Goal: Information Seeking & Learning: Learn about a topic

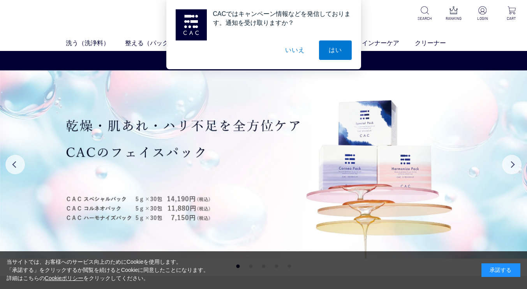
click at [501, 262] on div "当サイトでは、お客様へのサービス向上のためにCookieを使用します。 「承諾する」をクリックするか閲覧を続けるとCookieに同意したことになります。 詳細…" at bounding box center [263, 271] width 527 height 38
click at [503, 268] on div "承諾する" at bounding box center [500, 271] width 39 height 14
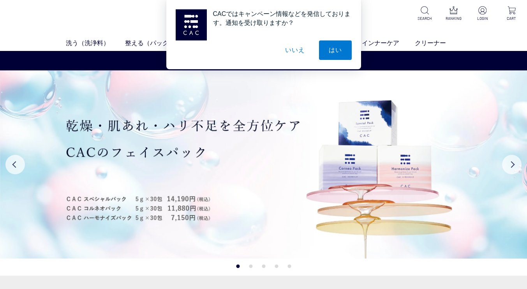
click at [302, 47] on button "いいえ" at bounding box center [294, 49] width 39 height 19
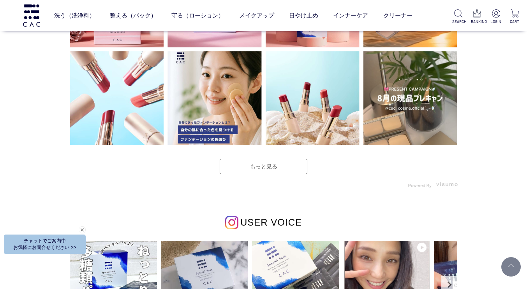
scroll to position [2206, 0]
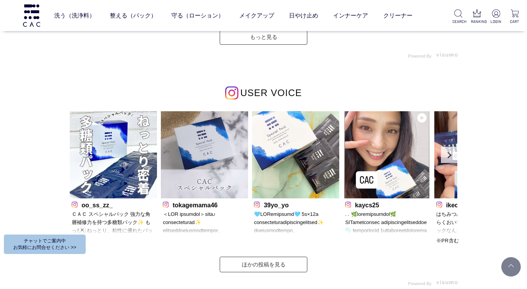
click at [448, 156] on link "Next" at bounding box center [449, 155] width 16 height 16
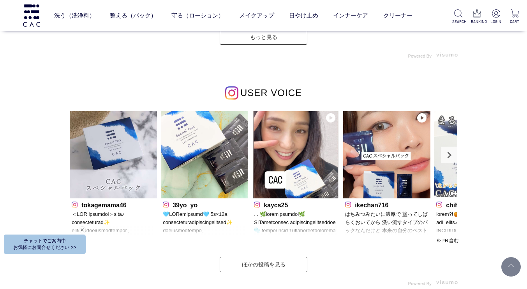
click at [448, 156] on link "Next" at bounding box center [449, 155] width 16 height 16
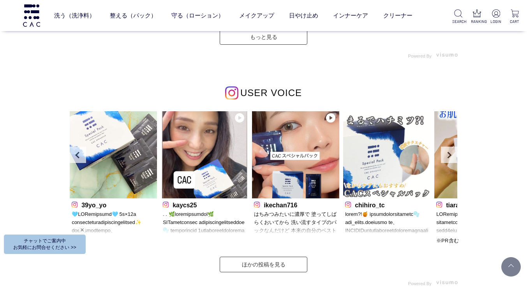
click at [448, 156] on link "Next" at bounding box center [449, 155] width 16 height 16
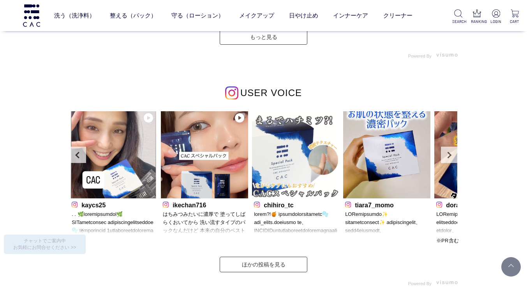
click at [448, 156] on link "Next" at bounding box center [449, 155] width 16 height 16
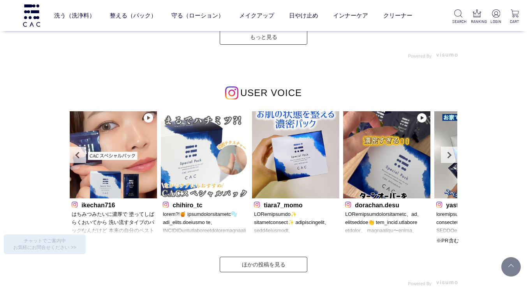
click at [448, 156] on link "Next" at bounding box center [449, 155] width 16 height 16
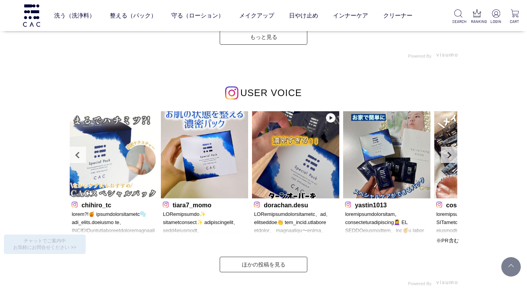
click at [448, 156] on link "Next" at bounding box center [449, 155] width 16 height 16
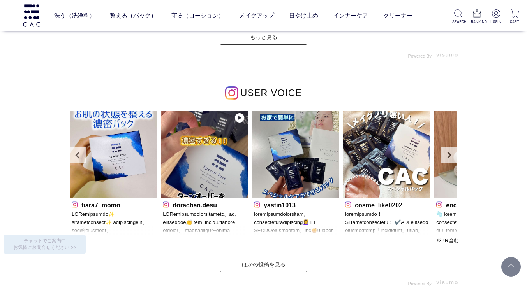
click at [448, 156] on link "Next" at bounding box center [449, 155] width 16 height 16
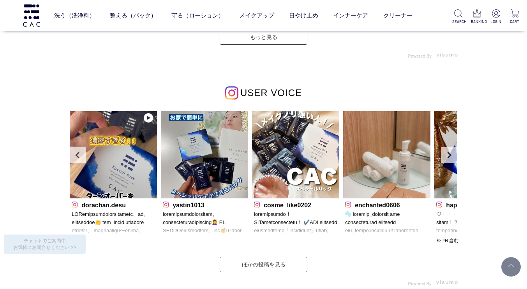
click at [448, 156] on link "Next" at bounding box center [449, 155] width 16 height 16
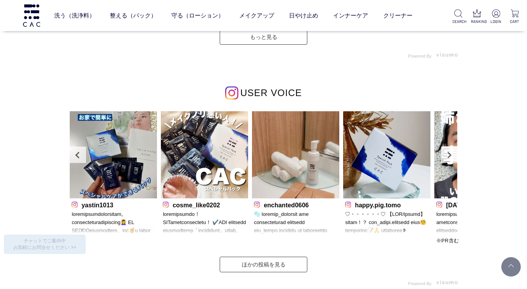
click at [448, 156] on link "Next" at bounding box center [449, 155] width 16 height 16
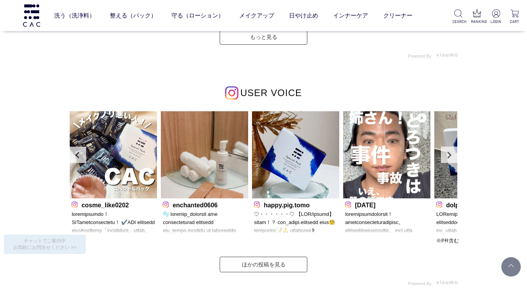
click at [448, 156] on link "Next" at bounding box center [449, 155] width 16 height 16
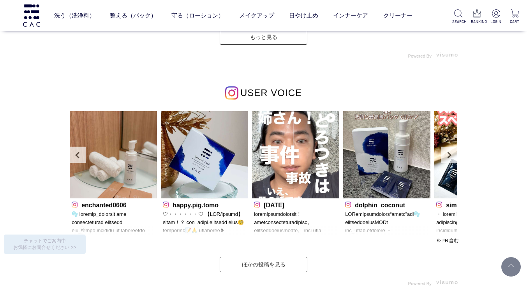
click at [448, 156] on link "Next" at bounding box center [449, 155] width 16 height 16
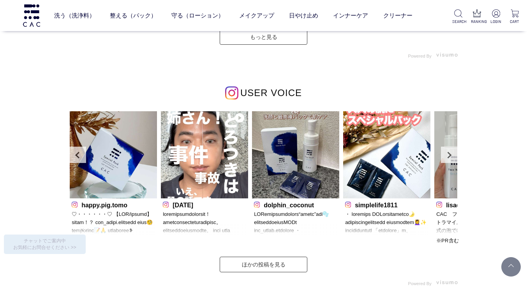
click at [448, 156] on link "Next" at bounding box center [449, 155] width 16 height 16
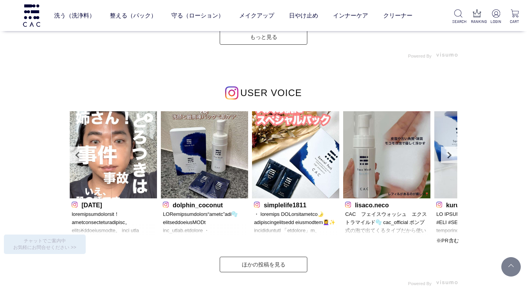
click at [448, 156] on link "Next" at bounding box center [449, 155] width 16 height 16
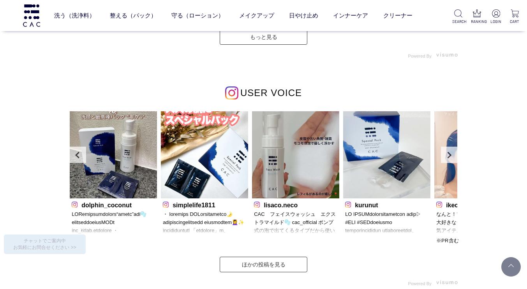
click at [448, 156] on link "Next" at bounding box center [449, 155] width 16 height 16
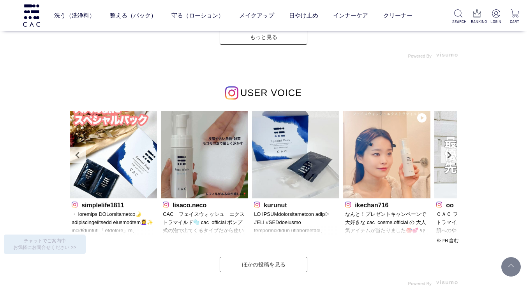
click at [448, 156] on link "Next" at bounding box center [449, 155] width 16 height 16
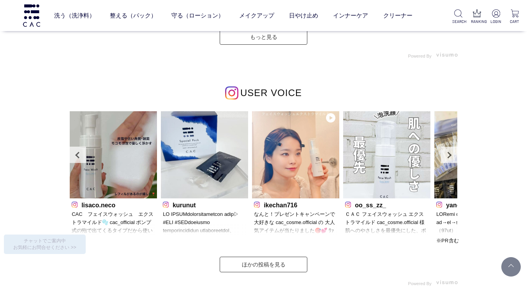
click at [448, 156] on link "Next" at bounding box center [449, 155] width 16 height 16
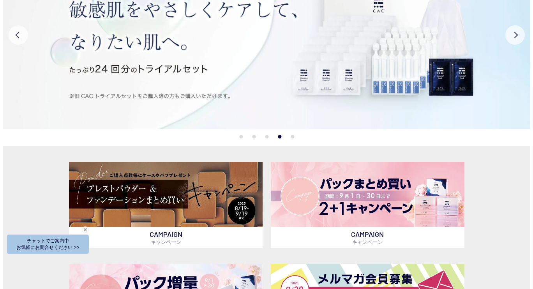
scroll to position [0, 0]
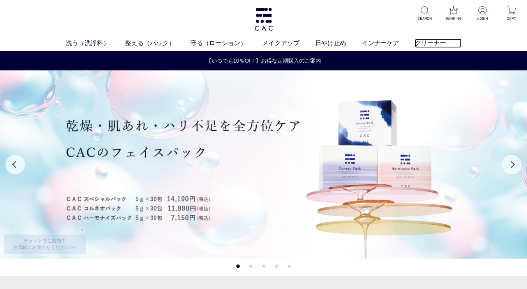
click at [429, 39] on link "クリーナー" at bounding box center [438, 43] width 47 height 9
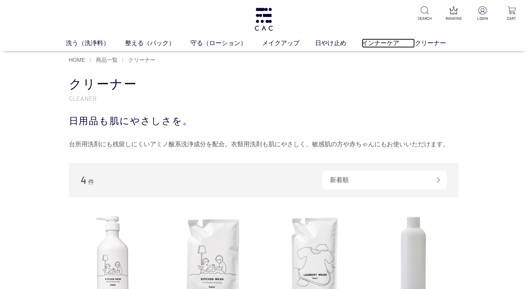
click at [382, 39] on link "インナーケア" at bounding box center [388, 43] width 53 height 9
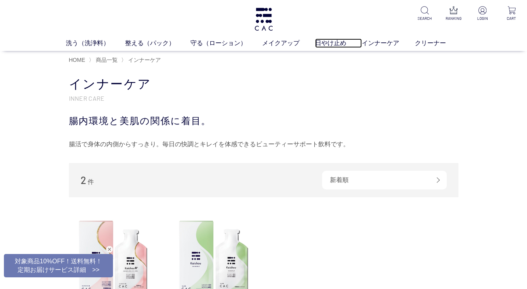
click at [340, 45] on link "日やけ止め" at bounding box center [338, 43] width 47 height 9
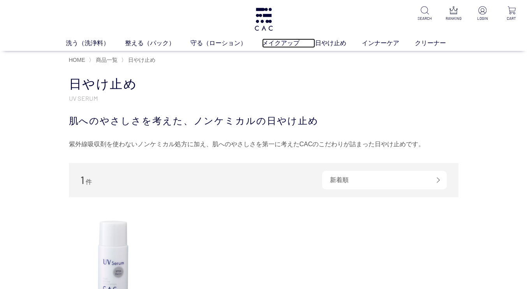
click at [290, 43] on link "メイクアップ" at bounding box center [288, 43] width 53 height 9
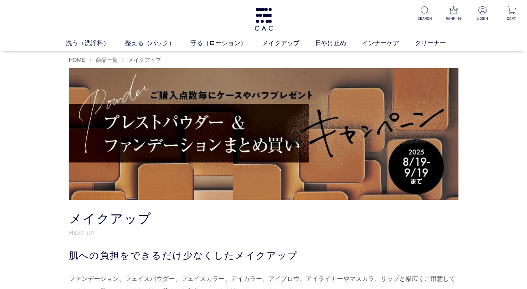
click at [214, 60] on link "ベース" at bounding box center [210, 58] width 16 height 6
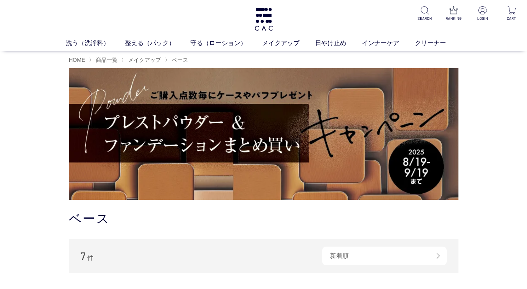
click at [236, 57] on link "アイ" at bounding box center [237, 58] width 11 height 6
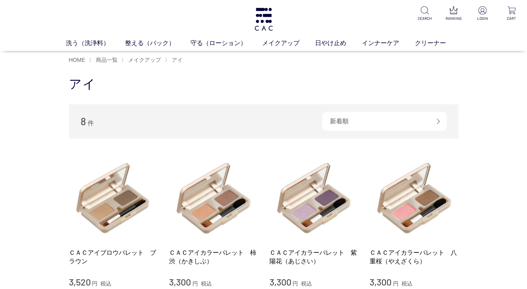
click at [232, 60] on li "ベース" at bounding box center [217, 58] width 30 height 8
click at [236, 60] on link "アイ" at bounding box center [237, 58] width 11 height 6
click at [215, 44] on link "守る（ローション）" at bounding box center [226, 43] width 72 height 9
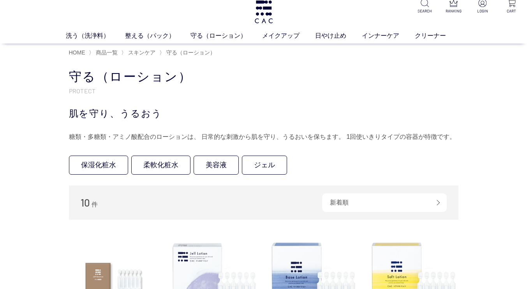
scroll to position [130, 0]
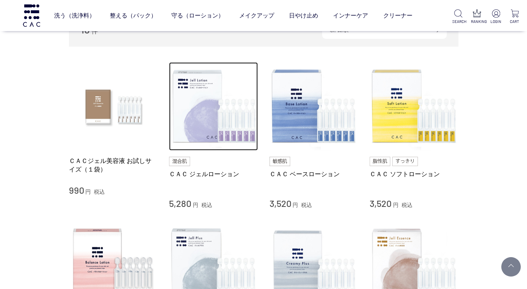
click at [179, 113] on img at bounding box center [213, 106] width 89 height 89
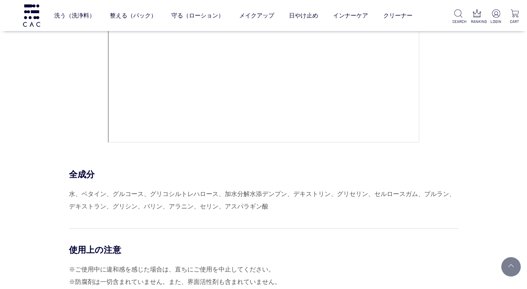
scroll to position [2985, 0]
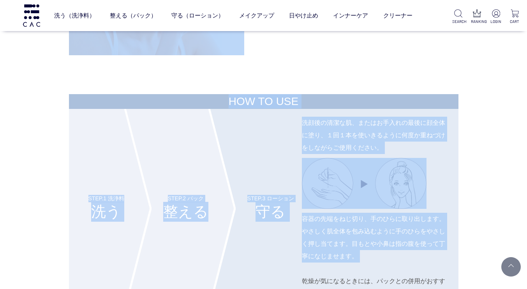
drag, startPoint x: 61, startPoint y: 172, endPoint x: 413, endPoint y: 255, distance: 361.1
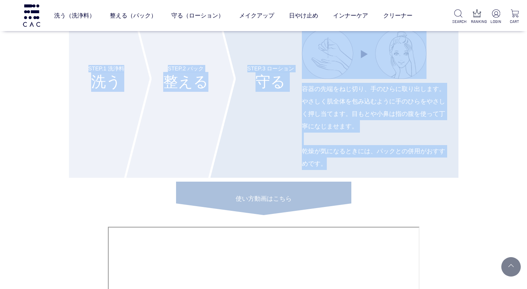
drag, startPoint x: 81, startPoint y: 63, endPoint x: 281, endPoint y: 192, distance: 238.3
click at [348, 179] on div "HOW TO USE STEP.1 洗浄料 洗う STEP.2 パック 整える STEP.3 ローション 守る 洗顔後の清潔な肌、またはお手入れの最後に顔全体…" at bounding box center [263, 184] width 389 height 441
click at [337, 203] on p "使い方動画はこちら" at bounding box center [263, 193] width 175 height 22
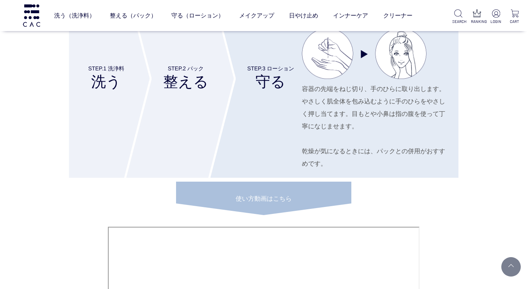
click at [411, 202] on div "HOW TO USE STEP.1 洗浄料 洗う STEP.2 パック 整える STEP.3 ローション 守る 洗顔後の清潔な肌、またはお手入れの最後に顔全体…" at bounding box center [263, 184] width 389 height 441
drag, startPoint x: 220, startPoint y: 188, endPoint x: 204, endPoint y: 197, distance: 18.1
click at [267, 216] on div "HOW TO USE STEP.1 洗浄料 洗う STEP.2 パック 整える STEP.3 ローション 守る 洗顔後の清潔な肌、またはお手入れの最後に顔全体…" at bounding box center [263, 184] width 389 height 441
click at [377, 202] on div "HOW TO USE STEP.1 洗浄料 洗う STEP.2 パック 整える STEP.3 ローション 守る 洗顔後の清潔な肌、またはお手入れの最後に顔全体…" at bounding box center [263, 184] width 389 height 441
click at [293, 197] on p "使い方動画はこちら" at bounding box center [263, 193] width 175 height 22
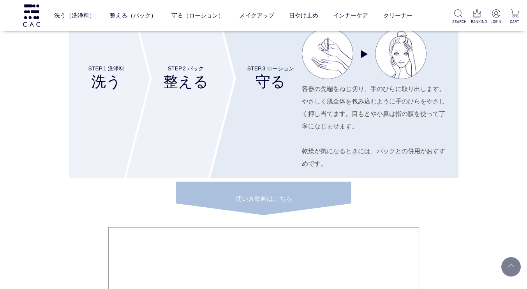
drag, startPoint x: 311, startPoint y: 194, endPoint x: 165, endPoint y: 109, distance: 168.6
click at [165, 109] on h4 "STEP.2 パック 整える" at bounding box center [166, 78] width 84 height 199
drag, startPoint x: 76, startPoint y: 78, endPoint x: 135, endPoint y: 104, distance: 64.3
click at [124, 104] on li "STEP.1 洗浄料 洗う" at bounding box center [96, 78] width 55 height 199
click at [167, 111] on h4 "STEP.2 パック 整える" at bounding box center [166, 78] width 84 height 199
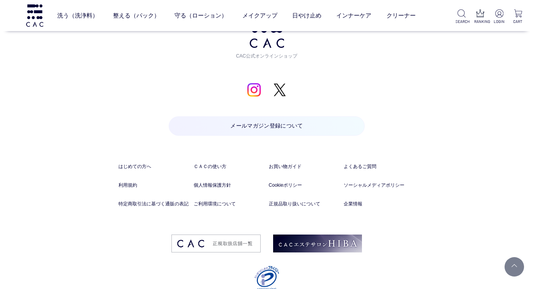
scroll to position [6075, 0]
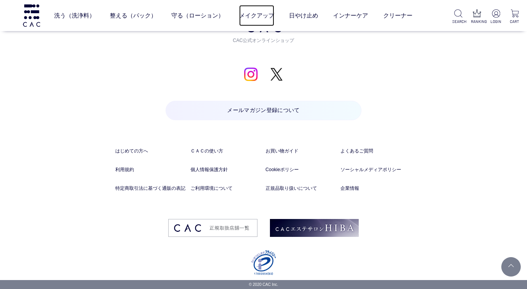
click at [256, 19] on link "メイクアップ" at bounding box center [256, 15] width 35 height 21
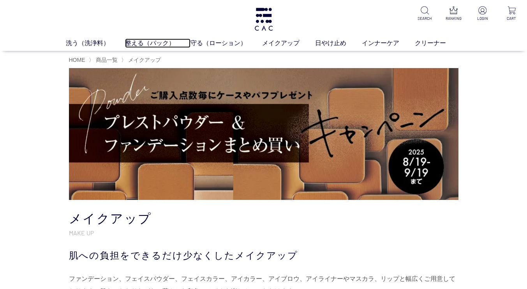
click at [144, 46] on link "整える（パック）" at bounding box center [157, 43] width 65 height 9
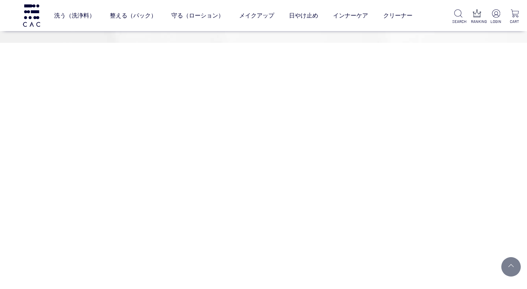
scroll to position [908, 0]
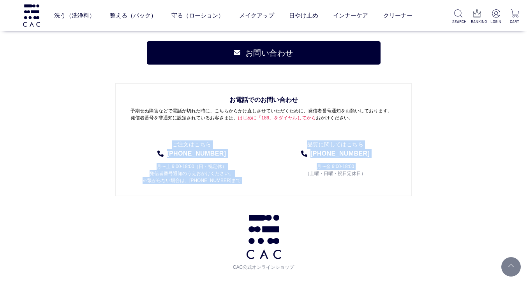
drag, startPoint x: 169, startPoint y: 140, endPoint x: 285, endPoint y: 185, distance: 124.0
click at [285, 185] on div "お電話でのお問い合わせ 予期せぬ障害などで電話が切れた時に、こちらからかけ直しさせていただくために、発信者番号通知をお願いしております。 発信者番号を非通知に…" at bounding box center [263, 139] width 296 height 113
click at [283, 182] on li "品質に関してはこちら [PHONE_NUMBER] 月〜金 9:00-18:00 （土曜・日曜・祝日定休日）" at bounding box center [335, 160] width 122 height 47
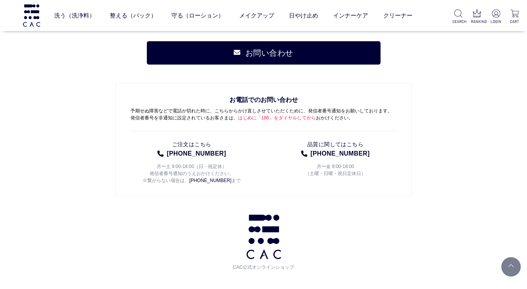
scroll to position [1038, 0]
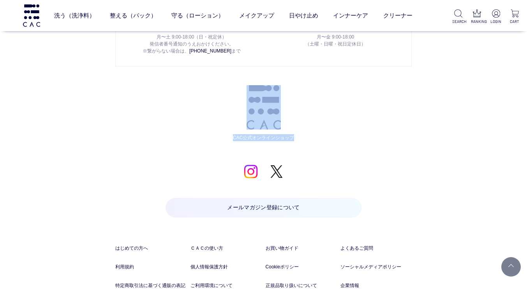
drag, startPoint x: 239, startPoint y: 85, endPoint x: 321, endPoint y: 136, distance: 96.3
click at [321, 136] on div "お問い合わせ お電話でのお問い合わせ 予期せぬ障害などで電話が切れた時に、こちらからかけ直しさせていただくために、発信者番号通知をお願いしております。 発信者…" at bounding box center [263, 114] width 296 height 405
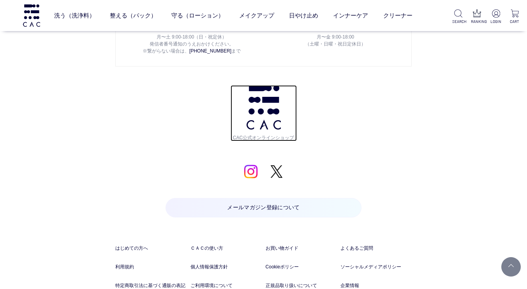
click at [263, 116] on img at bounding box center [263, 107] width 34 height 44
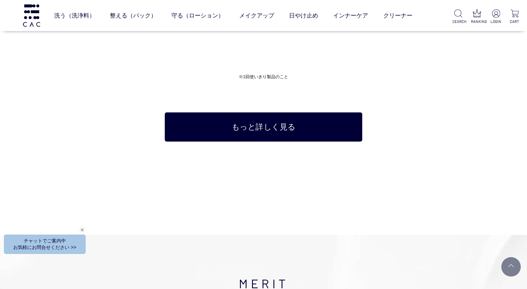
scroll to position [3932, 0]
